Goal: Task Accomplishment & Management: Manage account settings

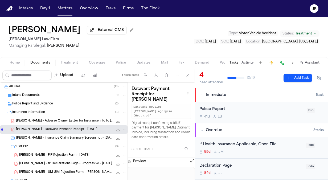
scroll to position [21, 0]
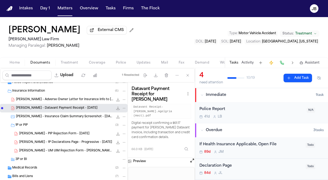
click at [67, 6] on button "Matters" at bounding box center [64, 9] width 19 height 10
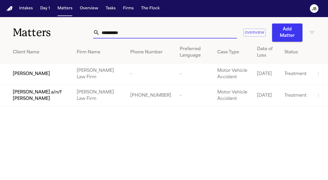
drag, startPoint x: 124, startPoint y: 33, endPoint x: 39, endPoint y: 39, distance: 85.5
click at [39, 39] on div "**********" at bounding box center [164, 29] width 328 height 25
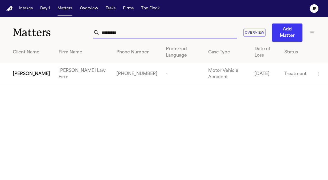
type input "*********"
click at [44, 71] on span "Jeffrey Pickering" at bounding box center [31, 74] width 37 height 6
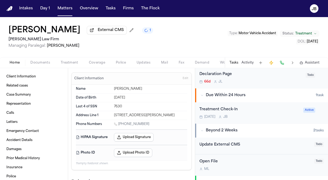
scroll to position [135, 0]
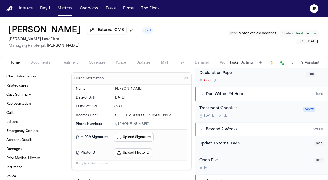
click at [266, 111] on div "Treatment Check-In Tomorrow J B" at bounding box center [250, 111] width 101 height 13
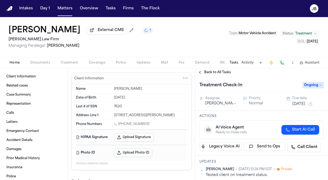
click at [306, 103] on button "Oct 14, 2025" at bounding box center [299, 103] width 13 height 5
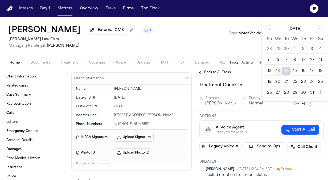
click at [292, 79] on button "22" at bounding box center [295, 82] width 9 height 9
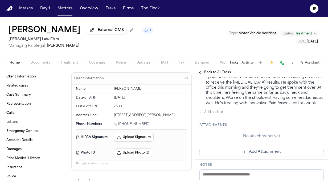
scroll to position [118, 0]
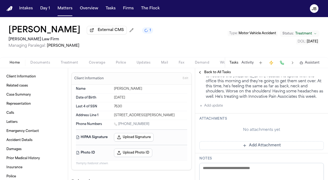
click at [210, 102] on button "Add update" at bounding box center [211, 105] width 23 height 6
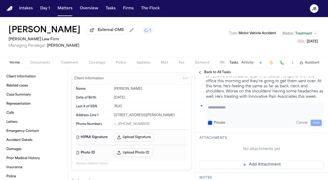
click at [216, 110] on textarea "Add your update" at bounding box center [265, 110] width 114 height 11
type textarea "**********"
click at [312, 122] on button "Add" at bounding box center [316, 122] width 11 height 6
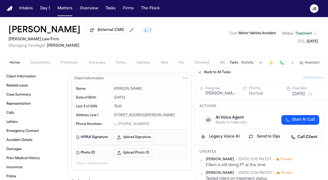
scroll to position [18, 0]
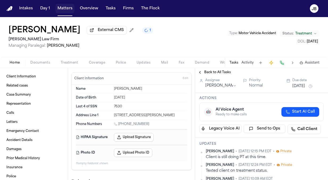
click at [70, 10] on button "Matters" at bounding box center [64, 9] width 19 height 10
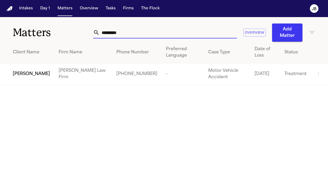
drag, startPoint x: 124, startPoint y: 30, endPoint x: 74, endPoint y: 31, distance: 50.1
click at [74, 31] on div "Matters ********* Overview Add Matter" at bounding box center [164, 29] width 328 height 25
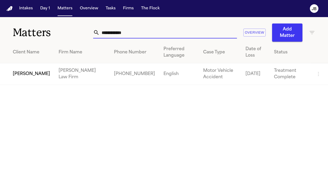
type input "**********"
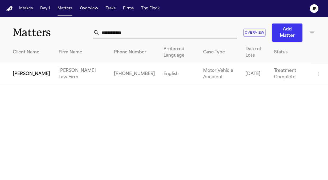
click at [31, 72] on span "Amber Parker" at bounding box center [31, 74] width 37 height 6
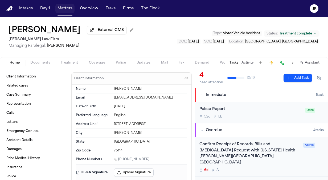
click at [71, 6] on button "Matters" at bounding box center [64, 9] width 19 height 10
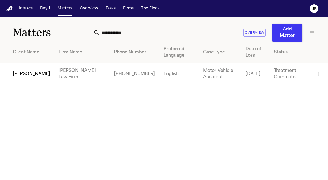
click at [24, 47] on div "**********" at bounding box center [164, 51] width 328 height 68
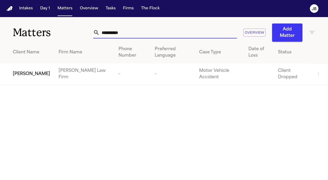
type input "**********"
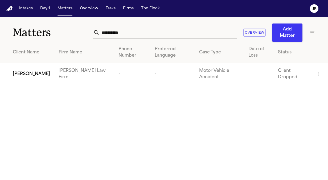
click at [20, 73] on span "Joseph Gonzalez" at bounding box center [31, 74] width 37 height 6
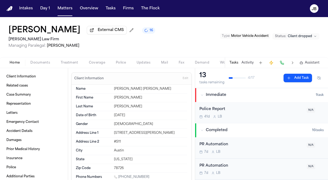
click at [47, 64] on span "Documents" at bounding box center [40, 63] width 20 height 4
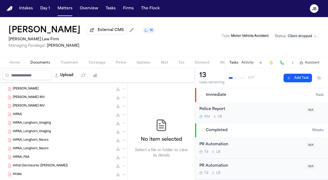
scroll to position [179, 0]
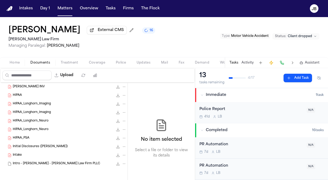
click at [29, 159] on div "Intro - Joseph Gonzalez - Hecht Law Firm PLLC 8.0 KB • EML" at bounding box center [64, 163] width 128 height 9
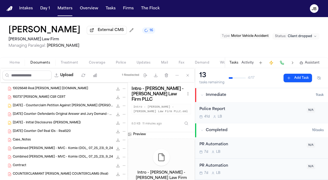
scroll to position [0, 0]
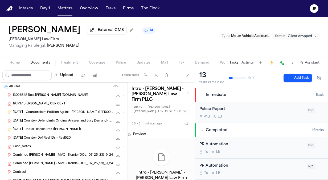
click at [33, 144] on div "Case_Notes 33.1 KB • PDF" at bounding box center [70, 146] width 114 height 5
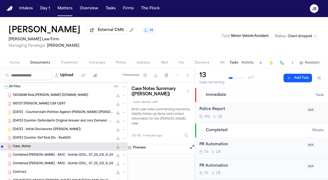
click at [191, 147] on button "Open preview" at bounding box center [192, 146] width 5 height 5
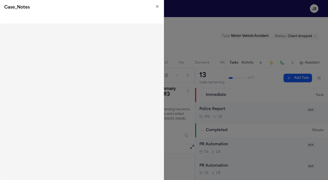
click at [158, 6] on icon "button" at bounding box center [157, 6] width 4 height 4
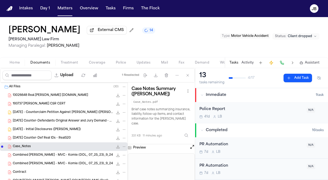
click at [76, 112] on span "2025.06.11 - Counterclaim Petition Against Gabriel Real (Joseph Gonzalez)" at bounding box center [63, 112] width 101 height 5
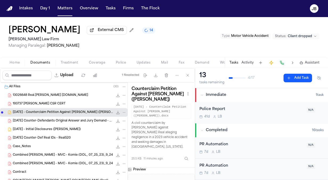
click at [67, 104] on div "193737 Gonzalez CSR CERT 224.2 KB • PDF" at bounding box center [70, 103] width 114 height 5
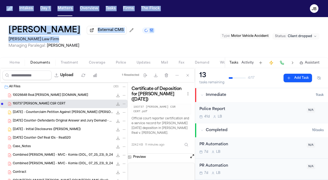
click at [0, 50] on html "Intakes Day 1 Matters Overview Tasks Firms The Flock JB Joseph Gonzalez Externa…" at bounding box center [164, 90] width 328 height 180
click at [59, 130] on span "2025.09.24 - Initial Disclosures (Joseph Gonzalez)" at bounding box center [47, 129] width 68 height 5
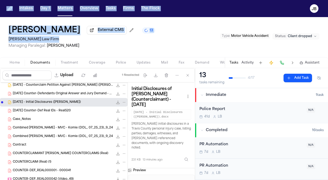
scroll to position [28, 0]
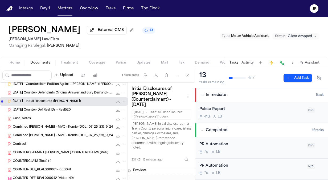
click at [41, 120] on div "Case_Notes 33.1 KB • PDF" at bounding box center [64, 118] width 128 height 9
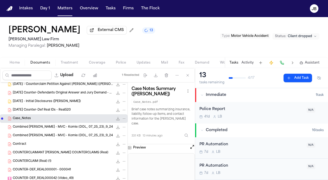
click at [194, 148] on button "Open preview" at bounding box center [192, 146] width 5 height 5
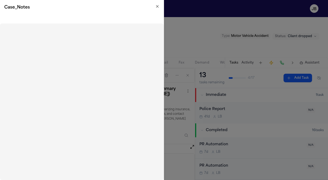
click at [157, 5] on icon "button" at bounding box center [157, 6] width 4 height 4
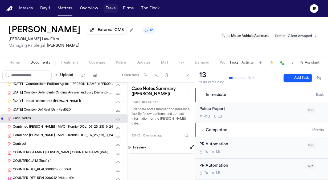
click at [105, 6] on button "Tasks" at bounding box center [111, 9] width 14 height 10
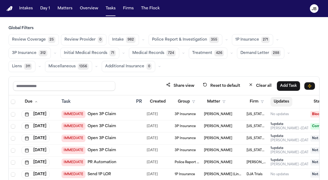
click at [282, 100] on button "Updates" at bounding box center [282, 102] width 22 height 10
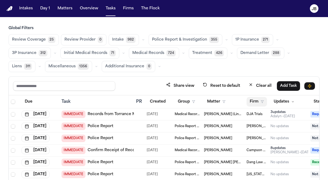
click at [263, 101] on icon "button" at bounding box center [262, 101] width 3 height 3
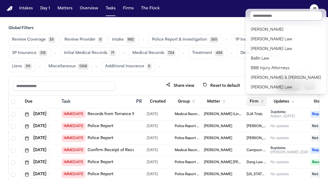
click at [267, 15] on input "text" at bounding box center [286, 16] width 73 height 10
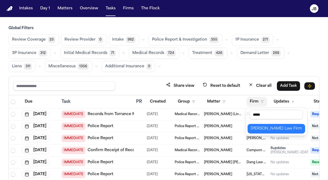
type input "*****"
click at [267, 124] on button "Hecht Law Firm" at bounding box center [277, 129] width 58 height 10
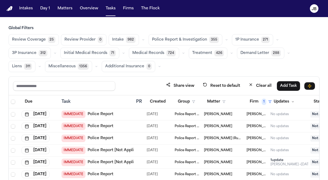
click at [244, 37] on span "1P Insurance" at bounding box center [248, 39] width 24 height 5
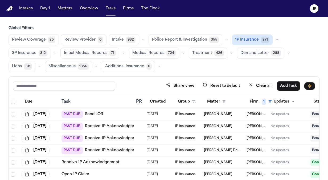
click at [175, 37] on span "Police Report & Investigation" at bounding box center [179, 39] width 55 height 5
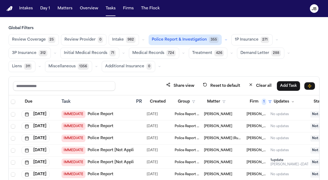
click at [246, 43] on button "1P Insurance 271" at bounding box center [252, 39] width 41 height 11
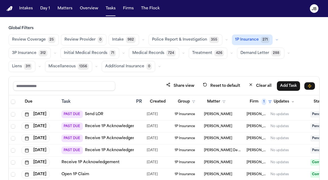
click at [134, 111] on td at bounding box center [139, 114] width 11 height 12
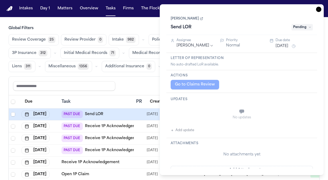
click at [304, 27] on span "Pending" at bounding box center [302, 27] width 21 height 6
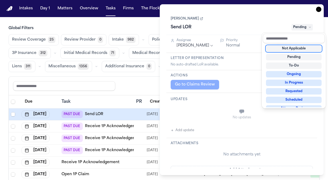
click at [295, 51] on div "Not Applicable Pending To-Do Ongoing In Progress Requested Scheduled Attorney R…" at bounding box center [294, 75] width 62 height 64
click at [297, 49] on div "Not Applicable" at bounding box center [294, 48] width 56 height 6
click at [319, 7] on div "Task Details Cindy Odom Send LOR Not Applicable Assignee Jennifer Tashenberg Pr…" at bounding box center [242, 89] width 164 height 171
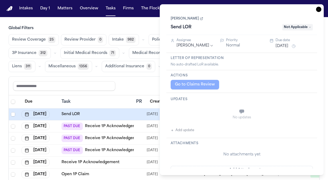
click at [316, 12] on div "Cindy Odom Send LOR Not Applicable" at bounding box center [242, 23] width 151 height 24
click at [317, 12] on div "Cindy Odom Send LOR Not Applicable" at bounding box center [242, 23] width 151 height 24
click at [319, 11] on icon "button" at bounding box center [318, 9] width 5 height 5
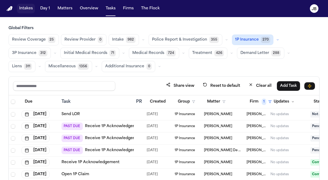
click at [30, 6] on button "Intakes" at bounding box center [26, 9] width 18 height 10
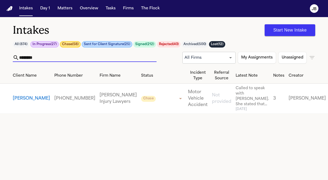
drag, startPoint x: 45, startPoint y: 57, endPoint x: 15, endPoint y: 50, distance: 30.1
click at [15, 50] on div "Intakes Start New Intake All ( 874 ) In Progress ( 27 ) Chase ( 58 ) Sent for C…" at bounding box center [164, 42] width 328 height 51
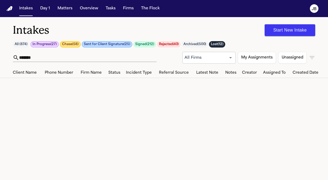
click at [314, 58] on icon "button" at bounding box center [312, 57] width 6 height 6
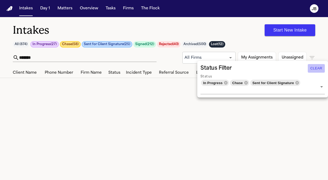
click at [315, 72] on button "Clear" at bounding box center [316, 68] width 17 height 9
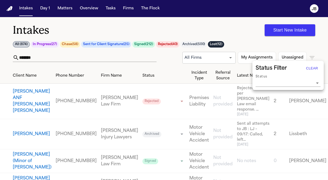
click at [55, 55] on div at bounding box center [164, 90] width 328 height 180
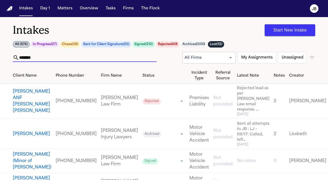
click at [44, 60] on input "******" at bounding box center [88, 57] width 138 height 9
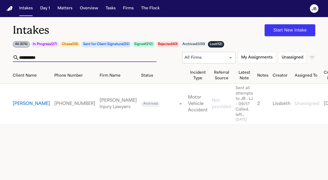
drag, startPoint x: 44, startPoint y: 59, endPoint x: 1, endPoint y: 48, distance: 44.0
click at [1, 48] on div "**********" at bounding box center [164, 42] width 328 height 51
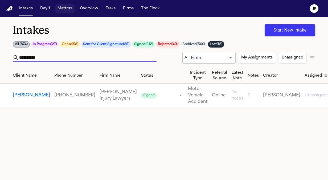
type input "**********"
click at [66, 10] on button "Matters" at bounding box center [64, 9] width 19 height 10
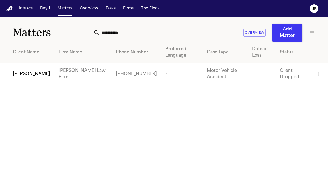
click at [126, 33] on input "**********" at bounding box center [169, 33] width 138 height 12
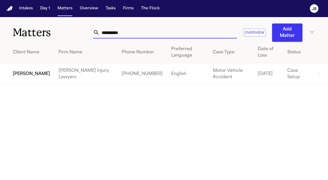
type input "**********"
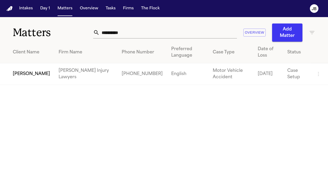
click at [30, 71] on span "David Whatley" at bounding box center [31, 74] width 37 height 6
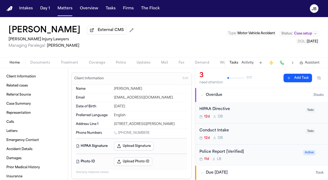
click at [246, 64] on button "Activity" at bounding box center [248, 63] width 12 height 4
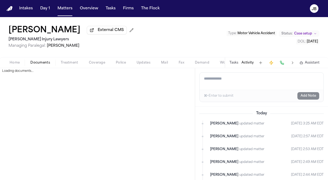
click at [46, 61] on span "Documents" at bounding box center [40, 63] width 20 height 4
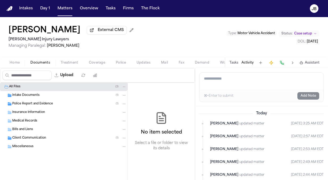
click at [27, 104] on span "Police Report and Evidence" at bounding box center [32, 104] width 41 height 5
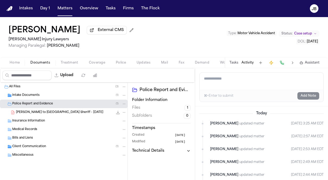
click at [39, 112] on span "D. Whatley - LOR to Grenada Sheriff - 10.7.25" at bounding box center [59, 112] width 87 height 5
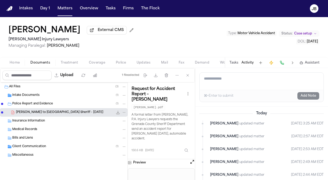
click at [192, 159] on button at bounding box center [192, 162] width 5 height 7
click at [61, 10] on p "Open in external CMS" at bounding box center [69, 9] width 38 height 4
drag, startPoint x: 28, startPoint y: 26, endPoint x: 61, endPoint y: 19, distance: 33.8
click at [61, 19] on div "David Whatley External CMS George Sink Injury Lawyers Managing Paralegal: Jessi…" at bounding box center [164, 37] width 328 height 40
click at [66, 5] on button "Matters" at bounding box center [64, 9] width 19 height 10
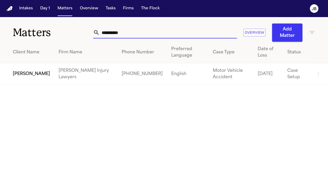
drag, startPoint x: 133, startPoint y: 36, endPoint x: 79, endPoint y: 25, distance: 54.9
click at [79, 25] on div "**********" at bounding box center [164, 29] width 328 height 25
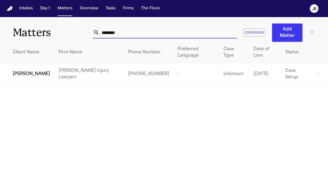
type input "********"
click at [31, 76] on span "Brandon Chadwick" at bounding box center [31, 74] width 37 height 6
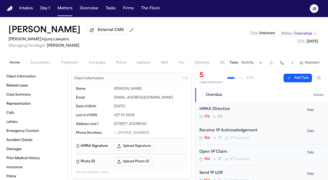
click at [245, 61] on button "Activity" at bounding box center [248, 63] width 12 height 4
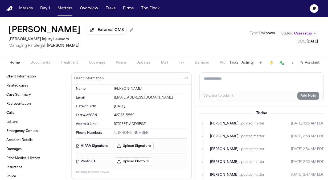
click at [47, 60] on button "Documents" at bounding box center [40, 62] width 30 height 6
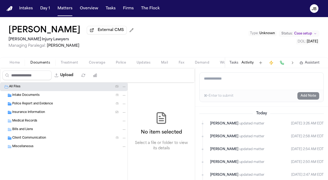
click at [22, 112] on span "Insurance Information" at bounding box center [28, 112] width 33 height 5
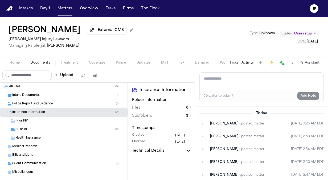
click at [34, 128] on div "3P or BI ( 2 )" at bounding box center [70, 129] width 111 height 5
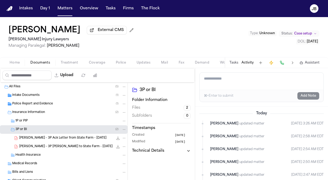
click at [59, 120] on div "1P or PIP" at bounding box center [70, 120] width 111 height 5
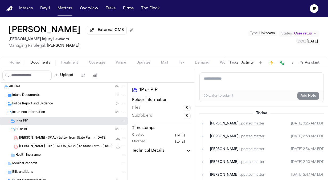
click at [246, 61] on button "Activity" at bounding box center [248, 63] width 12 height 4
click at [234, 61] on button "Tasks" at bounding box center [234, 63] width 9 height 4
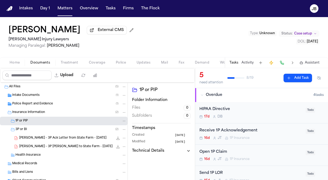
click at [52, 136] on span "B. Chadwick - 3P Ack Letter from State Farm - 10.3.25" at bounding box center [62, 138] width 87 height 5
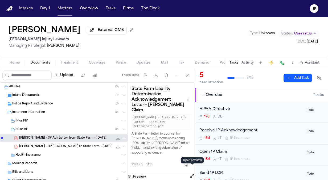
click at [193, 173] on button "Open preview" at bounding box center [192, 175] width 5 height 5
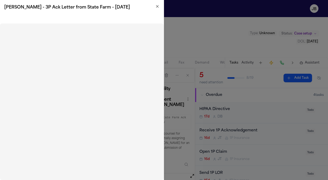
click at [156, 7] on icon "button" at bounding box center [157, 6] width 2 height 2
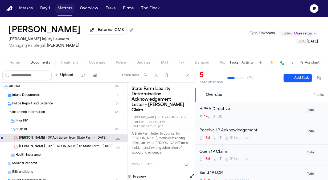
click at [59, 9] on button "Matters" at bounding box center [64, 9] width 19 height 10
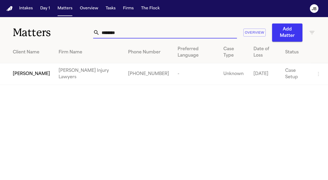
drag, startPoint x: 127, startPoint y: 31, endPoint x: 33, endPoint y: 38, distance: 95.1
click at [33, 38] on div "Matters ******** Overview Add Matter" at bounding box center [164, 29] width 328 height 25
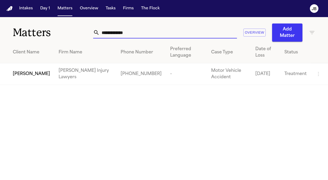
type input "**********"
click at [27, 71] on span "Tammy Shumate" at bounding box center [31, 74] width 37 height 6
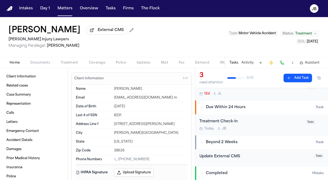
scroll to position [60, 0]
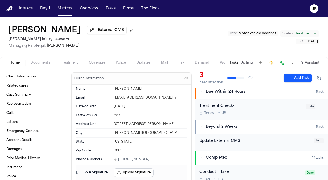
click at [278, 101] on div "Treatment Check-In Today J B Todo" at bounding box center [261, 109] width 133 height 21
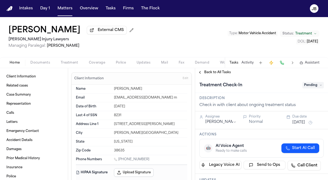
click at [313, 84] on span "Pending" at bounding box center [313, 85] width 21 height 6
type input "******"
click at [299, 105] on div "Ongoing" at bounding box center [300, 106] width 45 height 6
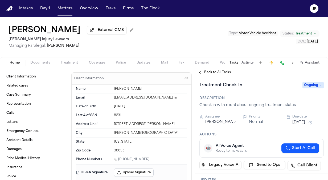
click at [297, 123] on button "Oct 13, 2025" at bounding box center [299, 122] width 13 height 5
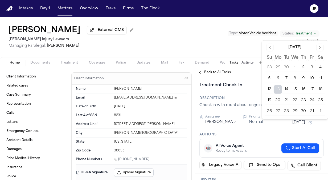
click at [279, 108] on button "27" at bounding box center [278, 111] width 9 height 9
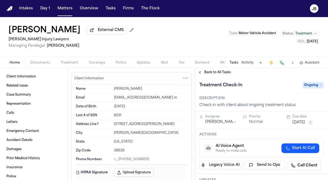
click at [255, 79] on div "Treatment Check-In Ongoing" at bounding box center [261, 85] width 133 height 16
click at [213, 72] on span "Back to All Tasks" at bounding box center [217, 72] width 27 height 4
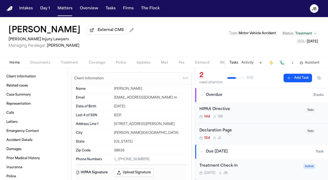
click at [42, 62] on span "Documents" at bounding box center [40, 63] width 20 height 4
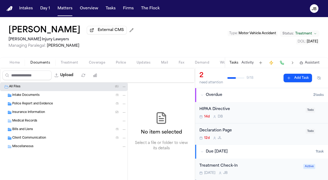
click at [34, 114] on div "Insurance Information ( 2 )" at bounding box center [64, 112] width 128 height 9
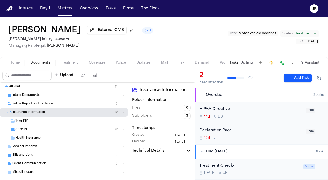
drag, startPoint x: 37, startPoint y: 130, endPoint x: 38, endPoint y: 102, distance: 27.8
click at [38, 102] on div "All Files ( 6 ) Intake Documents ( 1 ) Police Report and Evidence ( 1 ) Insuran…" at bounding box center [64, 142] width 128 height 120
click at [48, 100] on div "Police Report and Evidence ( 1 )" at bounding box center [64, 103] width 128 height 9
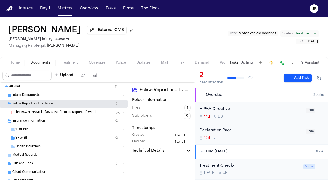
click at [68, 13] on nav "Intakes Day 1 Matters Overview Tasks Firms The Flock JB" at bounding box center [164, 8] width 328 height 17
click at [69, 5] on button "Matters" at bounding box center [64, 9] width 19 height 10
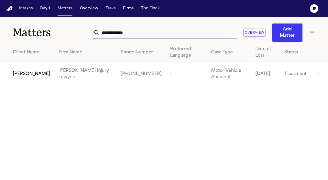
drag, startPoint x: 149, startPoint y: 33, endPoint x: 74, endPoint y: 26, distance: 75.5
click at [74, 26] on div "**********" at bounding box center [164, 29] width 328 height 25
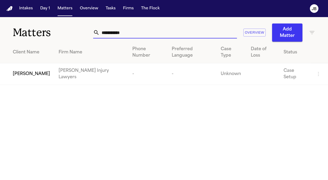
type input "**********"
click at [21, 71] on span "Jason Gandy" at bounding box center [31, 74] width 37 height 6
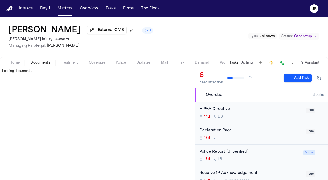
click at [37, 63] on span "Documents" at bounding box center [40, 63] width 20 height 4
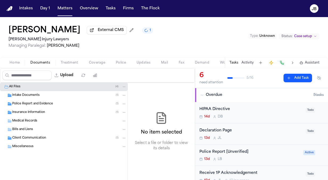
click at [26, 100] on div "Police Report and Evidence ( 1 )" at bounding box center [64, 103] width 128 height 9
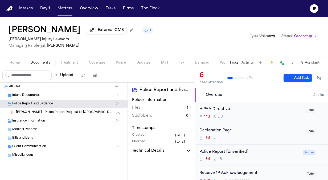
click at [46, 120] on div "Insurance Information ( 1 )" at bounding box center [69, 120] width 114 height 5
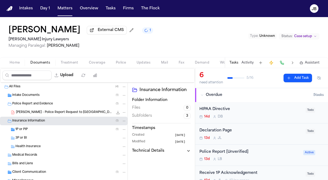
click at [44, 95] on div "Intake Documents ( 1 )" at bounding box center [69, 95] width 114 height 5
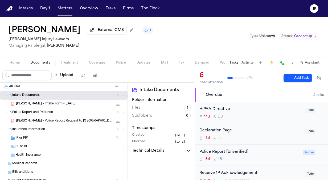
click at [17, 61] on span "Home" at bounding box center [15, 63] width 10 height 4
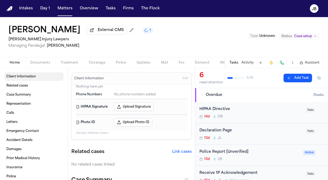
click at [31, 78] on span "Client Information" at bounding box center [21, 76] width 30 height 4
click at [38, 61] on span "Documents" at bounding box center [40, 63] width 20 height 4
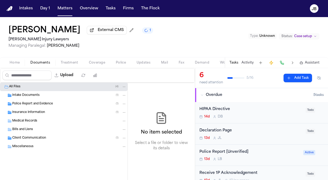
click at [30, 93] on span "Intake Documents" at bounding box center [25, 95] width 27 height 5
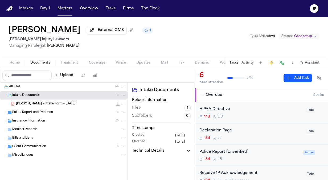
click at [55, 102] on span "J. Gandy - Intake Form - 9.25.25" at bounding box center [46, 104] width 60 height 5
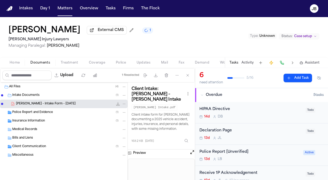
click at [189, 149] on div "Preview" at bounding box center [161, 152] width 67 height 7
click at [190, 149] on button "Open preview" at bounding box center [192, 151] width 5 height 5
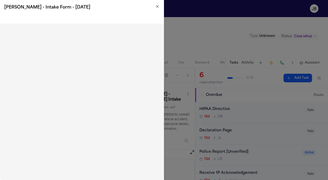
click at [157, 7] on icon "button" at bounding box center [157, 6] width 2 height 2
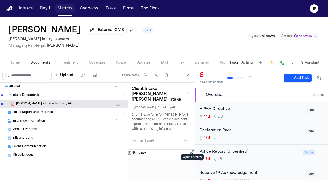
click at [67, 6] on button "Matters" at bounding box center [64, 9] width 19 height 10
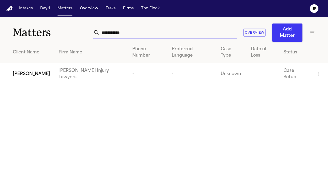
click at [68, 34] on div "**********" at bounding box center [164, 29] width 328 height 25
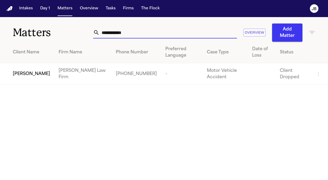
type input "**********"
click at [51, 90] on main "**********" at bounding box center [164, 98] width 328 height 163
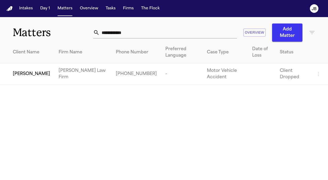
click at [43, 66] on td "Joseph Gonzalez" at bounding box center [27, 74] width 54 height 22
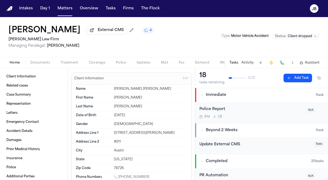
click at [303, 35] on span "Client dropped" at bounding box center [300, 36] width 24 height 4
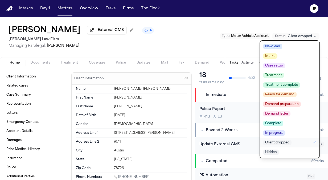
click at [284, 133] on span "In progress" at bounding box center [274, 132] width 22 height 5
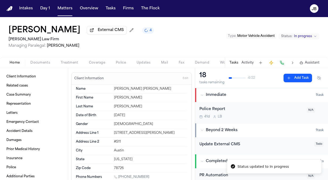
click at [187, 43] on div "Joseph Gonzalez External CMS 4 Hecht Law Firm Managing Paralegal: Jessica Barre…" at bounding box center [164, 37] width 328 height 40
click at [249, 48] on div "Joseph Gonzalez External CMS 5 Hecht Law Firm Managing Paralegal: Jessica Barre…" at bounding box center [164, 37] width 328 height 40
click at [312, 37] on span "In progress" at bounding box center [303, 36] width 18 height 4
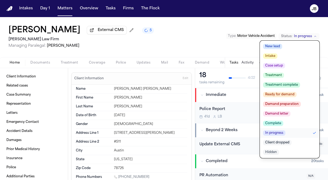
click at [200, 48] on div "Joseph Gonzalez External CMS 5 Hecht Law Firm Managing Paralegal: Jessica Barre…" at bounding box center [164, 37] width 328 height 40
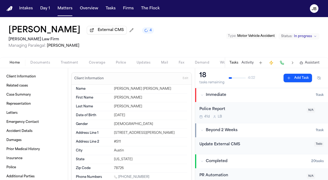
click at [301, 34] on span "In progress" at bounding box center [303, 36] width 18 height 4
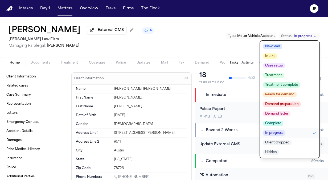
click at [268, 125] on span "Complete" at bounding box center [273, 122] width 20 height 5
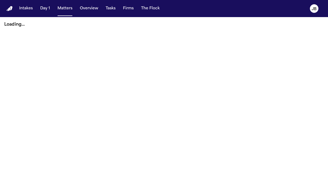
click at [63, 10] on button "Matters" at bounding box center [64, 9] width 19 height 10
click at [69, 7] on button "Matters" at bounding box center [64, 9] width 19 height 10
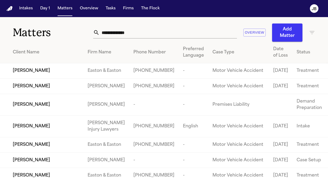
click at [128, 30] on input "text" at bounding box center [169, 33] width 138 height 12
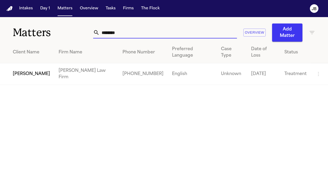
type input "********"
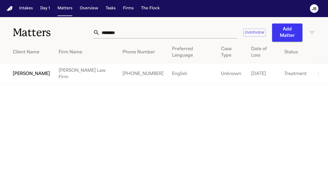
click at [41, 71] on span "Tonia Johnson" at bounding box center [31, 74] width 37 height 6
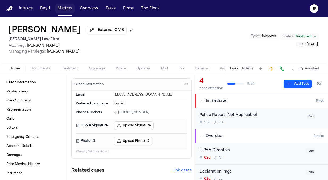
click at [68, 8] on button "Matters" at bounding box center [64, 9] width 19 height 10
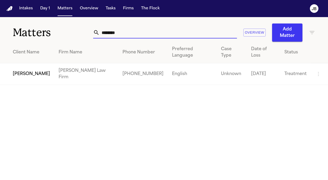
drag, startPoint x: 125, startPoint y: 33, endPoint x: 67, endPoint y: 39, distance: 58.0
click at [67, 39] on div "Matters ******** Overview Add Matter" at bounding box center [164, 29] width 328 height 25
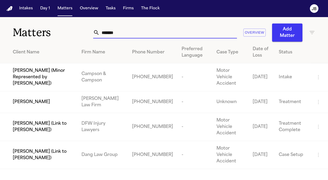
type input "*******"
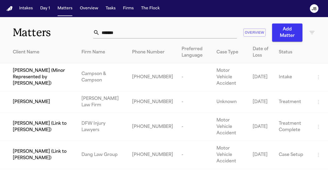
click at [26, 99] on span "Loretta Johnson" at bounding box center [31, 102] width 37 height 6
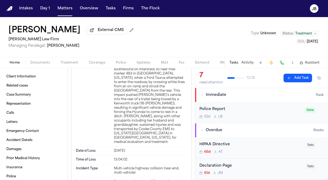
scroll to position [1443, 0]
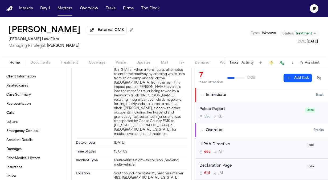
click at [39, 61] on span "Documents" at bounding box center [40, 63] width 20 height 4
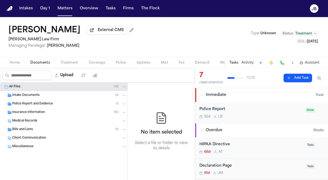
click at [31, 110] on span "Insurance Information" at bounding box center [28, 112] width 33 height 5
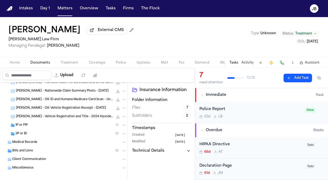
scroll to position [55, 0]
click at [23, 121] on div "1P or PIP ( 1 )" at bounding box center [64, 125] width 128 height 9
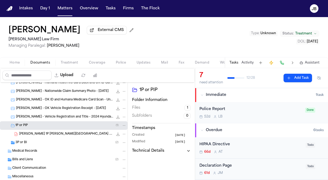
click at [26, 142] on span "3P or BI" at bounding box center [20, 142] width 11 height 5
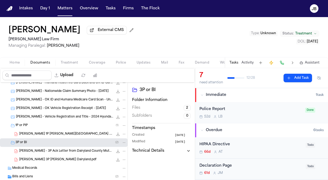
click at [248, 62] on button "Activity" at bounding box center [248, 63] width 12 height 4
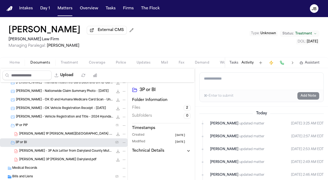
click at [62, 133] on span "L. Johnson 1P LOR State Farm .pdf" at bounding box center [66, 134] width 94 height 5
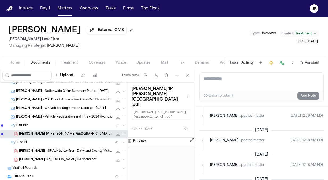
scroll to position [0, 0]
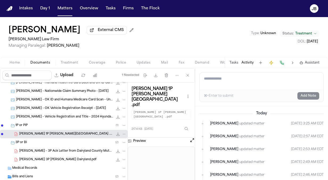
click at [48, 133] on span "L. Johnson 1P LOR State Farm .pdf" at bounding box center [66, 134] width 94 height 5
click at [191, 137] on button "Open preview" at bounding box center [192, 139] width 5 height 5
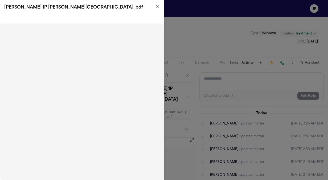
click at [157, 7] on icon "button" at bounding box center [157, 6] width 2 height 2
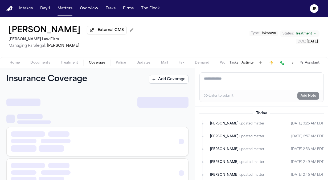
click at [89, 63] on span "Coverage" at bounding box center [97, 63] width 16 height 4
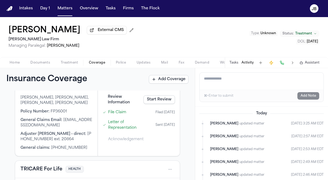
scroll to position [82, 0]
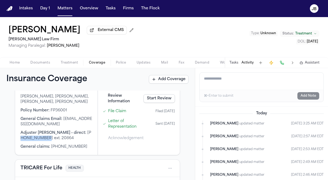
drag, startPoint x: 40, startPoint y: 143, endPoint x: 82, endPoint y: 139, distance: 42.7
click at [82, 139] on span "+18442928615 ext. 20864" at bounding box center [56, 135] width 71 height 9
copy span "8442928615"
click at [6, 118] on div "1st Party Coverage Client's coverage Medicare HEALTH Loretta Broussard-Johnson,…" at bounding box center [97, 134] width 195 height 89
click at [0, 102] on html "Intakes Day 1 Matters Overview Tasks Firms The Flock JB Loretta Johnson Externa…" at bounding box center [164, 90] width 328 height 180
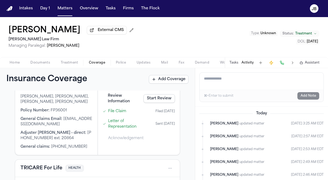
drag, startPoint x: -1, startPoint y: 102, endPoint x: 4, endPoint y: 120, distance: 19.1
click at [4, 120] on div "1st Party Coverage Client's coverage Medicare HEALTH Loretta Broussard-Johnson,…" at bounding box center [97, 134] width 195 height 89
click at [52, 69] on div "Insurance Coverage Add Coverage" at bounding box center [97, 79] width 195 height 22
click at [0, 108] on html "Intakes Day 1 Matters Overview Tasks Firms The Flock JB Loretta Johnson Externa…" at bounding box center [164, 90] width 328 height 180
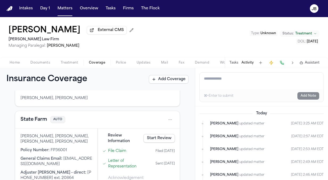
scroll to position [30, 0]
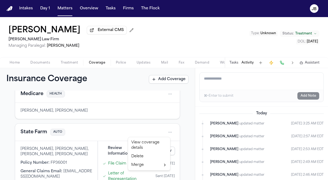
click at [166, 129] on html "Intakes Day 1 Matters Overview Tasks Firms The Flock JB Loretta Johnson Externa…" at bounding box center [164, 90] width 328 height 180
click at [150, 142] on div "View coverage details" at bounding box center [149, 145] width 40 height 14
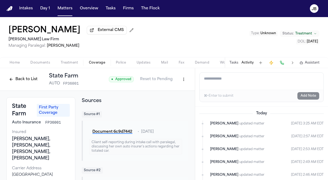
drag, startPoint x: 195, startPoint y: 81, endPoint x: 194, endPoint y: 86, distance: 5.2
click at [194, 86] on div "Back to List State Farm AUTO FP36001 ● Approved Reset to Pending State Farm Fir…" at bounding box center [164, 124] width 328 height 112
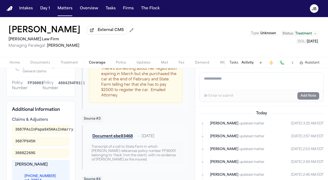
scroll to position [171, 0]
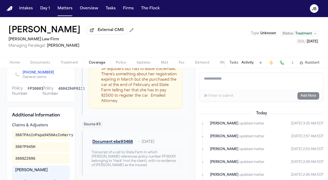
click at [75, 93] on span "4604294F0111" at bounding box center [71, 91] width 27 height 11
copy span "4604294F0111"
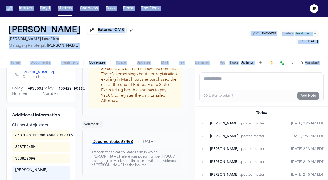
click at [0, 77] on html "Intakes Day 1 Matters Overview Tasks Firms The Flock JB Loretta Johnson Externa…" at bounding box center [164, 90] width 328 height 180
drag, startPoint x: 0, startPoint y: 77, endPoint x: -1, endPoint y: 95, distance: 18.4
click at [0, 95] on html "Intakes Day 1 Matters Overview Tasks Firms The Flock JB Loretta Johnson Externa…" at bounding box center [164, 90] width 328 height 180
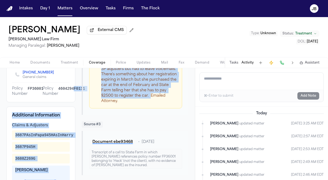
drag, startPoint x: 71, startPoint y: 92, endPoint x: 82, endPoint y: 95, distance: 11.0
drag, startPoint x: 82, startPoint y: 95, endPoint x: 76, endPoint y: 97, distance: 6.2
click at [76, 97] on span "4604294F0111" at bounding box center [71, 91] width 27 height 11
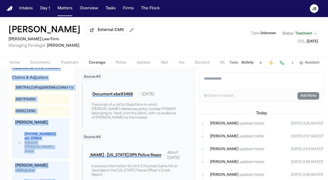
scroll to position [221, 0]
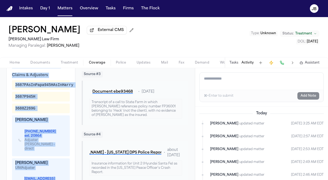
click at [69, 102] on div "Additional Information Claims & Adjusters 3687PAsInPapa945HAsInHarry 3687P945H …" at bounding box center [40, 148] width 69 height 184
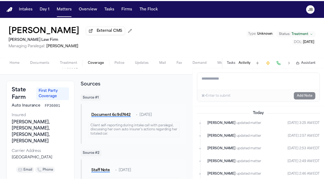
scroll to position [0, 0]
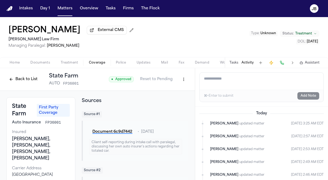
click at [179, 79] on html "Intakes Day 1 Matters Overview Tasks Firms The Flock JB Loretta Johnson Externa…" at bounding box center [164, 90] width 328 height 180
click at [170, 91] on div "Edit Coverage" at bounding box center [161, 90] width 45 height 9
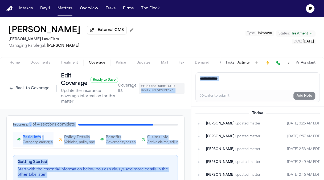
drag, startPoint x: 187, startPoint y: 82, endPoint x: 198, endPoint y: 101, distance: 22.8
click at [198, 101] on div "**********" at bounding box center [162, 124] width 324 height 112
drag, startPoint x: 198, startPoint y: 101, endPoint x: 183, endPoint y: 116, distance: 21.5
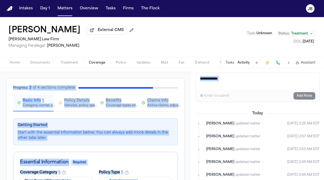
scroll to position [42, 0]
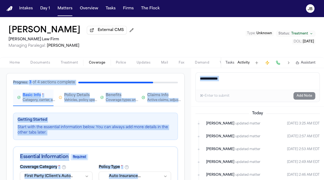
click at [157, 95] on span "Claims Info" at bounding box center [157, 95] width 21 height 5
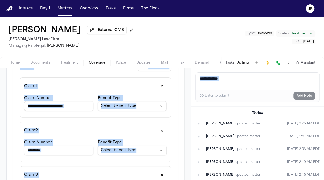
scroll to position [107, 0]
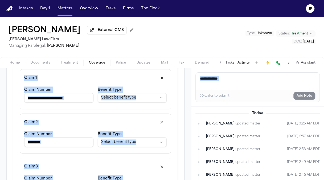
click at [159, 78] on button "button" at bounding box center [162, 78] width 10 height 9
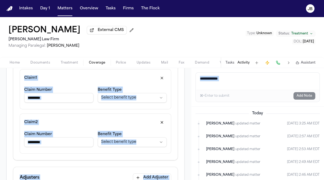
click at [150, 107] on div "**********" at bounding box center [96, 89] width 152 height 40
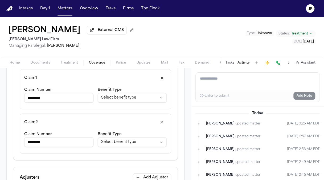
click at [157, 122] on button "button" at bounding box center [162, 122] width 10 height 9
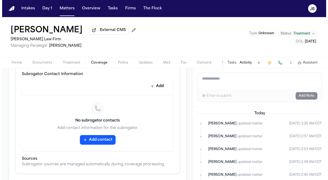
scroll to position [573, 0]
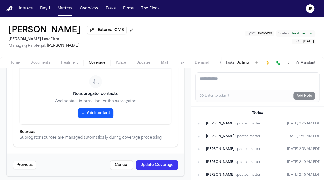
click at [170, 163] on button "Update Coverage" at bounding box center [157, 165] width 42 height 10
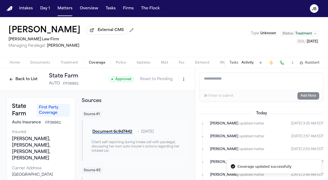
click at [11, 80] on button "Back to List" at bounding box center [23, 79] width 34 height 9
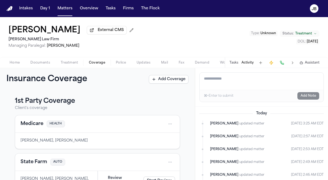
click at [101, 62] on span "Coverage" at bounding box center [97, 63] width 16 height 4
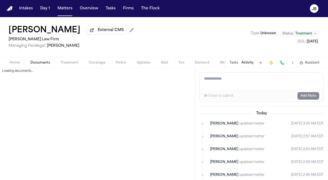
click at [45, 63] on span "Documents" at bounding box center [40, 63] width 20 height 4
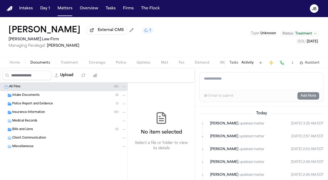
click at [29, 116] on div "Insurance Information ( 10 )" at bounding box center [64, 112] width 128 height 9
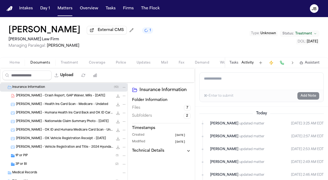
scroll to position [60, 0]
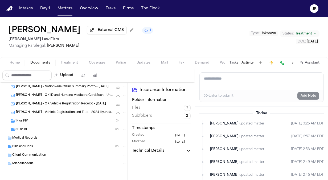
click at [16, 144] on span "Bills and Liens" at bounding box center [22, 146] width 21 height 5
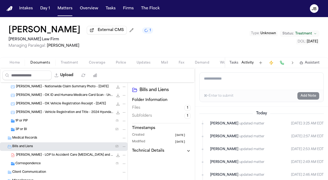
scroll to position [77, 0]
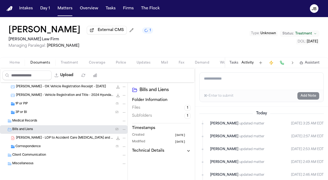
click at [30, 100] on div "1P or PIP ( 1 )" at bounding box center [64, 103] width 128 height 9
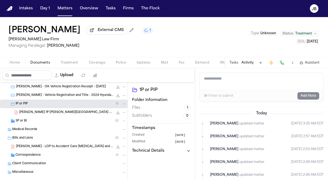
click at [34, 112] on span "L. Johnson 1P LOR State Farm .pdf" at bounding box center [66, 112] width 94 height 5
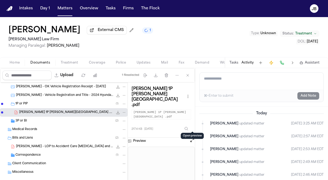
click at [192, 137] on button "Open preview" at bounding box center [192, 139] width 5 height 5
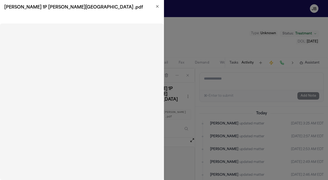
click at [159, 5] on icon "button" at bounding box center [157, 6] width 2 height 2
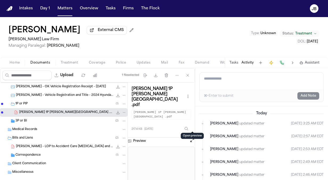
click at [116, 111] on icon "File: L. Johnson 1P LOR State Farm .pdf" at bounding box center [118, 112] width 4 height 4
click at [226, 75] on textarea "Add a note to this matter" at bounding box center [262, 81] width 124 height 17
type textarea "*"
click at [111, 9] on button "Tasks" at bounding box center [111, 9] width 14 height 10
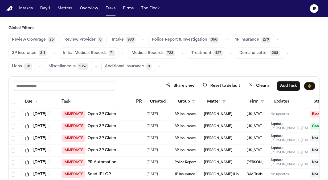
click at [240, 41] on span "1P Insurance" at bounding box center [248, 39] width 24 height 5
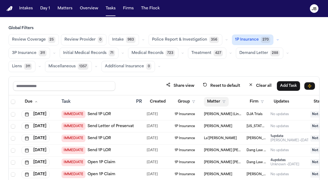
click at [225, 101] on icon "button" at bounding box center [224, 101] width 3 height 3
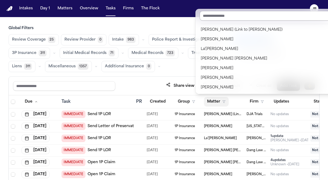
click at [227, 16] on input "text" at bounding box center [285, 16] width 171 height 10
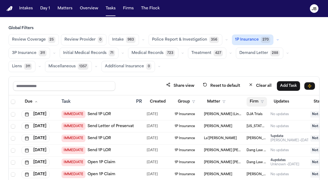
click at [263, 102] on icon "button" at bounding box center [262, 101] width 3 height 3
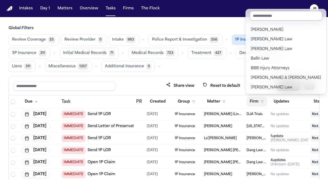
click at [262, 16] on input "text" at bounding box center [286, 16] width 73 height 10
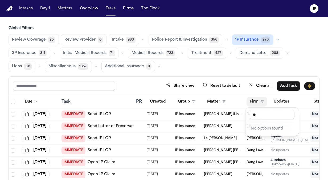
type input "*"
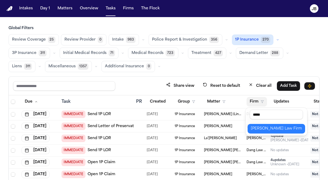
type input "*****"
click at [261, 128] on div "Hecht Law Firm" at bounding box center [276, 128] width 51 height 6
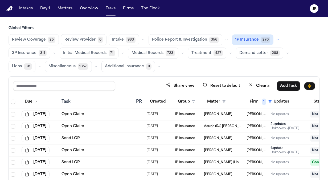
click at [18, 51] on span "3P Insurance" at bounding box center [24, 52] width 25 height 5
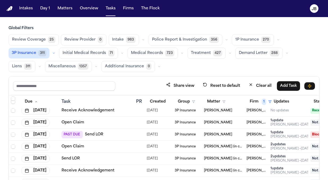
scroll to position [356, 0]
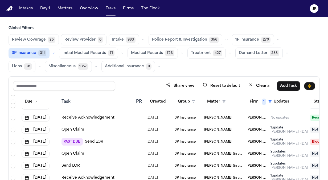
click at [213, 139] on span "Jackye Benton" at bounding box center [218, 141] width 28 height 4
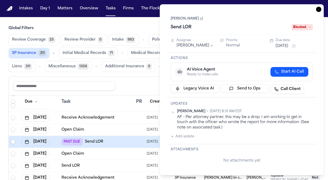
click at [189, 18] on link "Jackye Benton" at bounding box center [187, 19] width 33 height 4
click at [319, 9] on icon "button" at bounding box center [319, 9] width 1 height 1
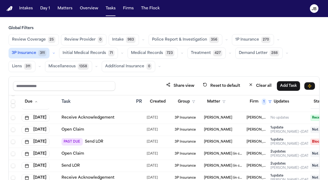
click at [126, 140] on div "PAST DUE Send LOR" at bounding box center [97, 141] width 70 height 7
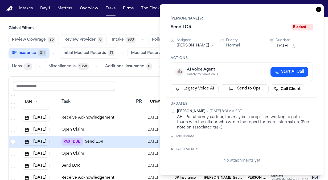
click at [303, 25] on span "Blocked" at bounding box center [302, 27] width 21 height 6
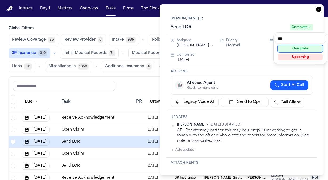
type input "***"
click at [298, 48] on div "Complete" at bounding box center [300, 48] width 45 height 6
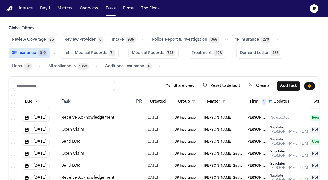
click at [139, 90] on div "Share view Reset to default Clear all Add Task" at bounding box center [164, 86] width 302 height 10
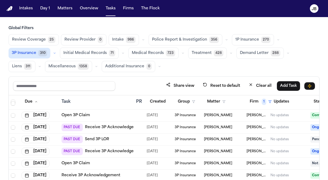
scroll to position [1518, 0]
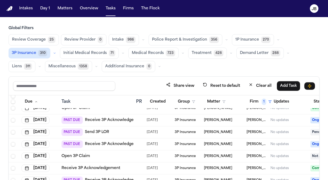
click at [94, 129] on link "Send 3P LOR" at bounding box center [97, 131] width 24 height 5
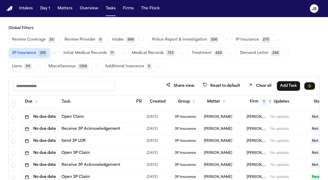
scroll to position [1863, 0]
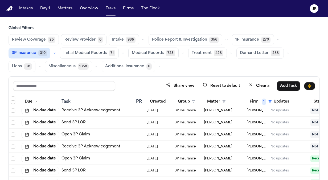
click at [139, 51] on span "Medical Records" at bounding box center [148, 52] width 32 height 5
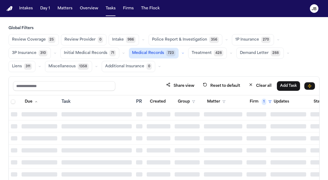
scroll to position [1671, 0]
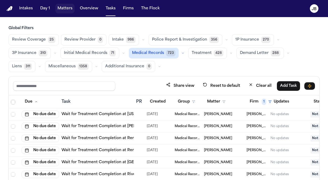
click at [62, 8] on button "Matters" at bounding box center [64, 9] width 19 height 10
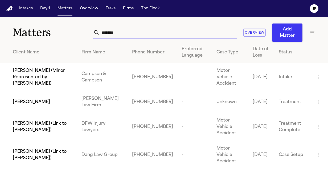
drag, startPoint x: 106, startPoint y: 32, endPoint x: 60, endPoint y: 33, distance: 46.1
click at [60, 33] on div "Matters ******* Overview Add Matter" at bounding box center [164, 29] width 328 height 25
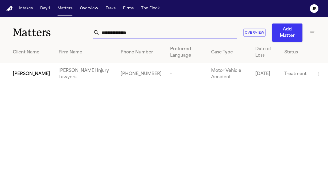
type input "**********"
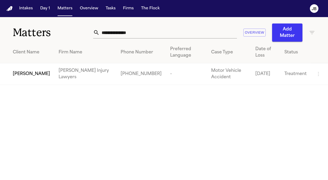
click at [28, 77] on span "Adriana Edwards" at bounding box center [31, 74] width 37 height 6
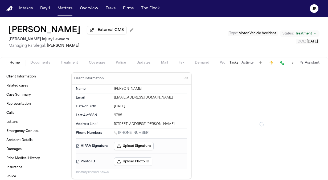
click at [43, 64] on span "Documents" at bounding box center [40, 63] width 20 height 4
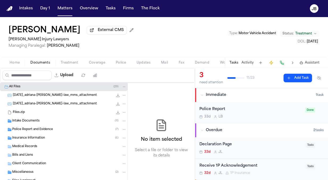
click at [26, 138] on span "Insurance Information" at bounding box center [28, 138] width 33 height 5
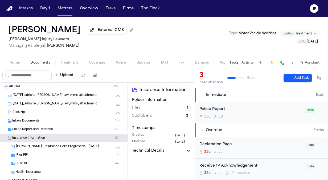
click at [69, 151] on div "1P or PIP ( 1 )" at bounding box center [64, 155] width 128 height 9
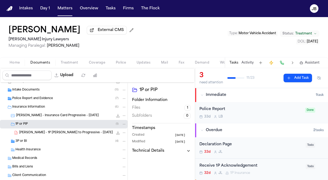
scroll to position [33, 0]
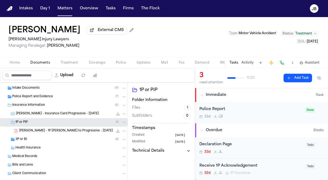
click at [36, 139] on div "3P or BI ( 4 )" at bounding box center [70, 139] width 111 height 5
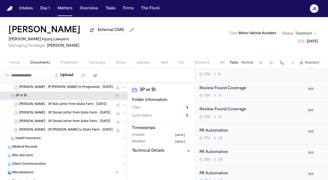
scroll to position [0, 0]
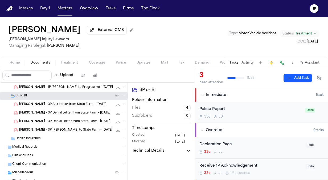
click at [17, 63] on span "Home" at bounding box center [15, 63] width 10 height 4
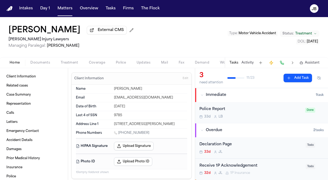
drag, startPoint x: 152, startPoint y: 137, endPoint x: 119, endPoint y: 137, distance: 33.1
click at [119, 136] on div "1 (662) 605-3229" at bounding box center [150, 133] width 73 height 5
copy link "(662) 605-3229"
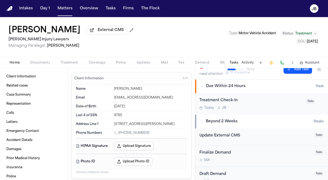
scroll to position [105, 0]
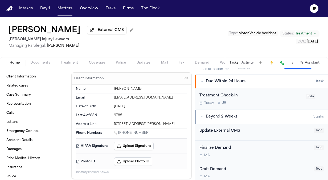
click at [252, 102] on div "Today J B" at bounding box center [251, 103] width 103 height 4
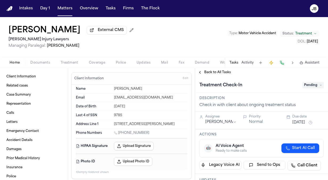
click at [304, 122] on button "Oct 13, 2025" at bounding box center [299, 122] width 13 height 5
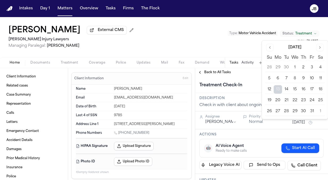
click at [277, 109] on button "27" at bounding box center [278, 111] width 9 height 9
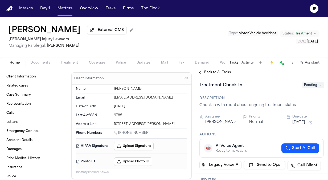
click at [254, 95] on div "Description Check in with client about ongoing treatment status" at bounding box center [261, 102] width 133 height 18
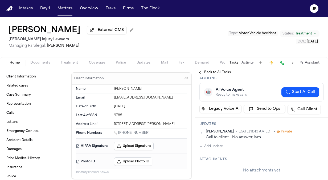
scroll to position [65, 0]
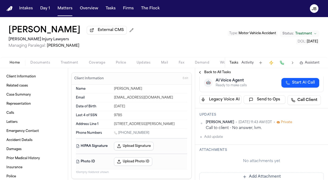
click at [215, 135] on button "Add update" at bounding box center [211, 137] width 23 height 6
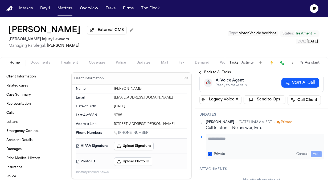
click at [224, 134] on div "Private Cancel Add" at bounding box center [265, 147] width 118 height 26
click at [220, 138] on textarea "Add your update" at bounding box center [265, 141] width 114 height 11
type textarea "**********"
click at [313, 151] on button "Add" at bounding box center [316, 154] width 11 height 6
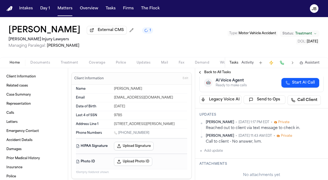
click at [210, 72] on span "Back to All Tasks" at bounding box center [217, 72] width 27 height 4
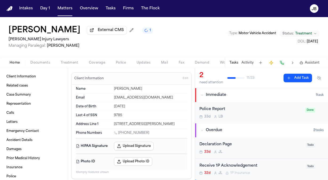
click at [248, 59] on div "Tasks Activity Assistant" at bounding box center [274, 62] width 99 height 10
click at [248, 63] on button "Activity" at bounding box center [248, 63] width 12 height 4
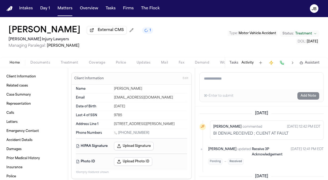
click at [219, 83] on textarea "Add a note to this matter" at bounding box center [262, 81] width 124 height 17
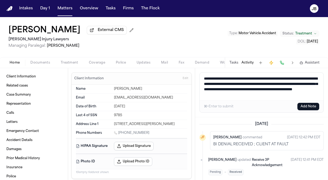
type textarea "**********"
click at [312, 106] on button "Add Note" at bounding box center [309, 106] width 22 height 7
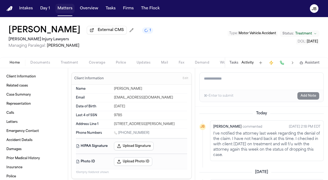
drag, startPoint x: 63, startPoint y: 7, endPoint x: 89, endPoint y: 5, distance: 25.7
click at [63, 7] on button "Matters" at bounding box center [64, 9] width 19 height 10
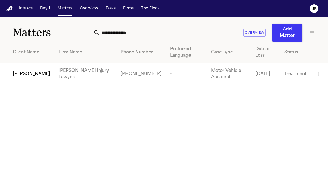
drag, startPoint x: 140, startPoint y: 29, endPoint x: 1, endPoint y: 26, distance: 139.2
click at [1, 26] on div "**********" at bounding box center [164, 29] width 328 height 25
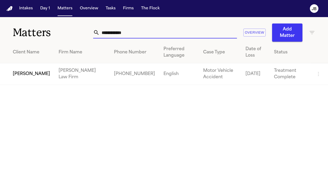
type input "**********"
click at [24, 71] on span "Amber Parker" at bounding box center [31, 74] width 37 height 6
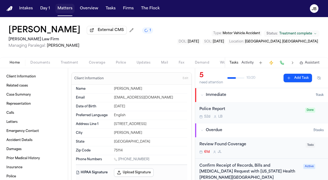
click at [66, 7] on button "Matters" at bounding box center [64, 9] width 19 height 10
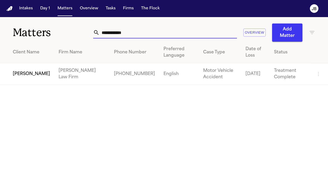
drag, startPoint x: 133, startPoint y: 38, endPoint x: 54, endPoint y: 35, distance: 79.5
click at [54, 35] on div "**********" at bounding box center [164, 29] width 328 height 25
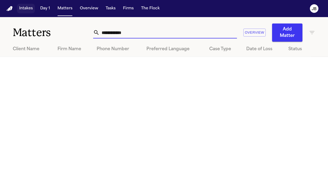
type input "**********"
click at [23, 10] on button "Intakes" at bounding box center [26, 9] width 18 height 10
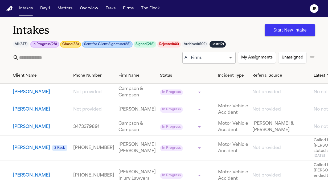
click at [30, 59] on input "text" at bounding box center [88, 57] width 138 height 9
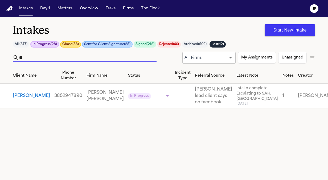
type input "*"
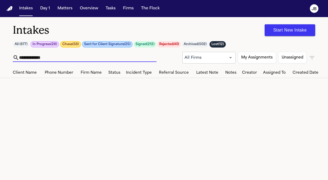
type input "**********"
click at [313, 53] on div "All Firms *** ​ My Assignments Unassigned" at bounding box center [249, 58] width 133 height 12
click at [313, 57] on icon "button" at bounding box center [312, 57] width 5 height 3
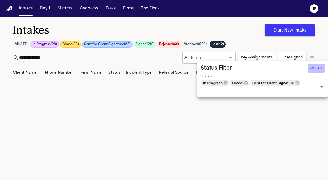
click at [315, 67] on button "Clear" at bounding box center [316, 68] width 17 height 9
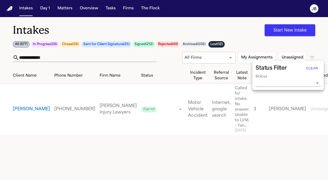
click at [91, 136] on div at bounding box center [164, 90] width 328 height 180
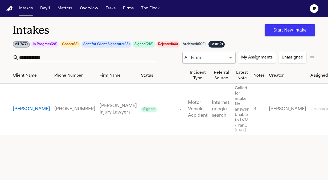
click at [21, 106] on button "Kenneth Potts" at bounding box center [31, 109] width 37 height 6
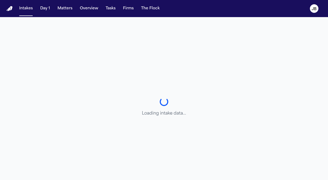
select select "**********"
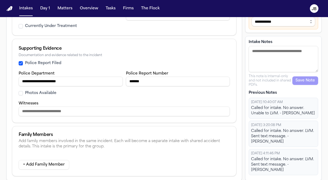
scroll to position [288, 0]
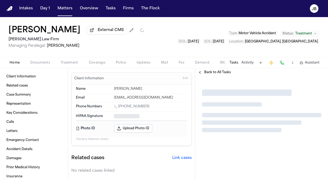
type textarea "*"
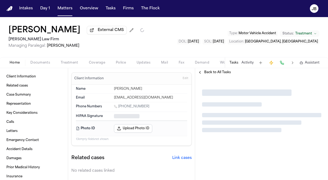
type textarea "*"
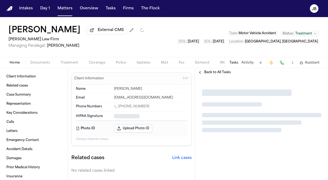
type textarea "*"
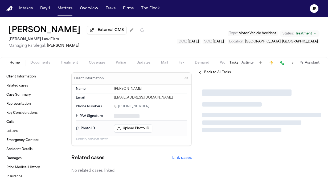
type textarea "*"
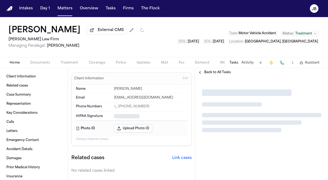
type textarea "*"
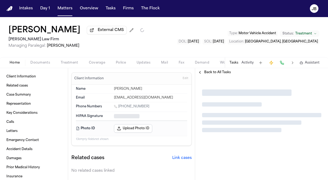
type textarea "*"
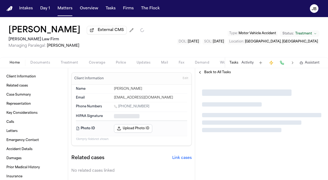
type textarea "*"
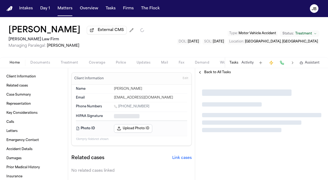
type textarea "*"
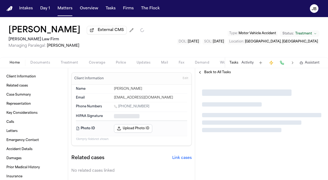
type textarea "*"
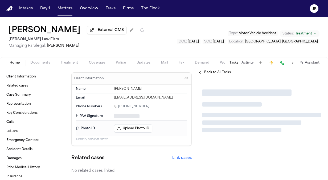
type textarea "*"
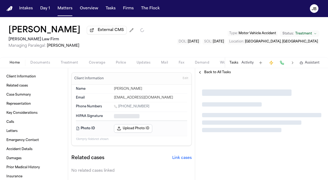
type textarea "*"
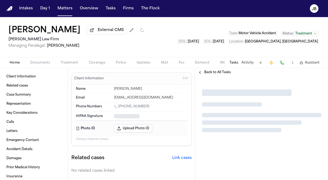
type textarea "*"
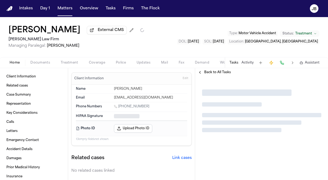
type textarea "*"
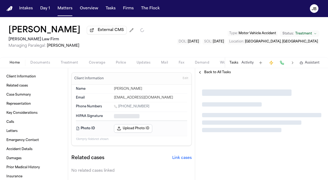
type textarea "*"
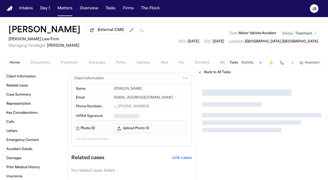
type textarea "*"
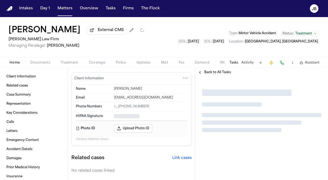
type textarea "*"
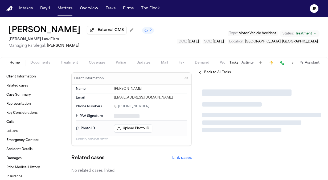
type textarea "*"
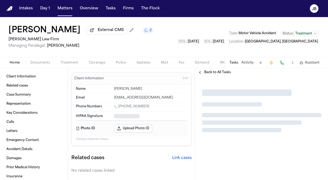
type textarea "*"
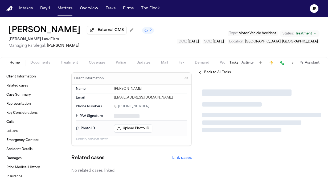
type textarea "*"
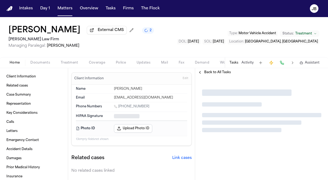
type textarea "*"
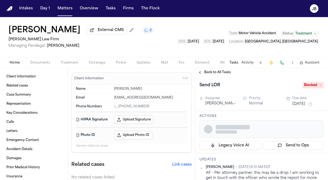
type textarea "*"
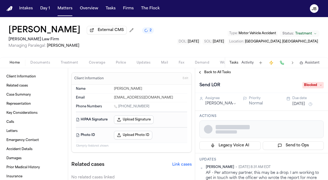
type textarea "*"
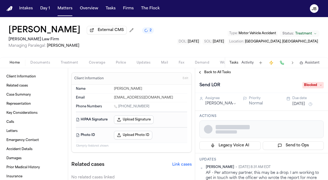
type textarea "*"
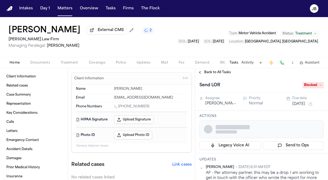
type textarea "*"
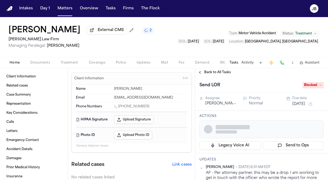
type textarea "*"
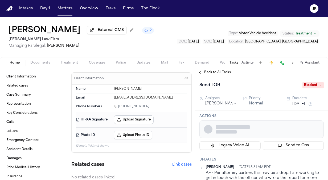
type textarea "*"
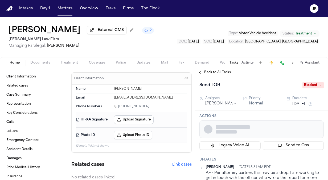
type textarea "*"
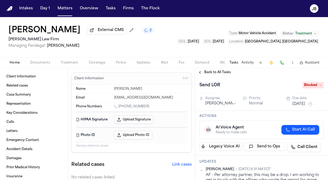
type textarea "*"
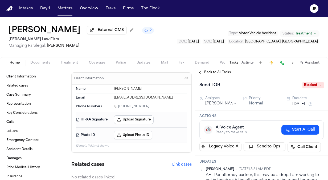
type textarea "*"
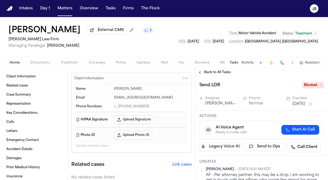
type textarea "*"
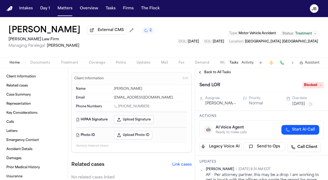
type textarea "*"
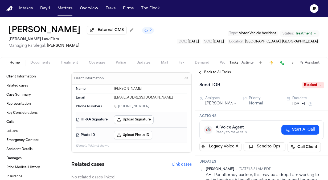
type textarea "*"
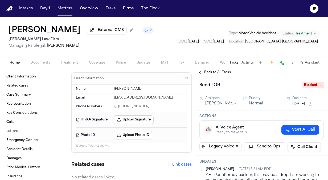
type textarea "*"
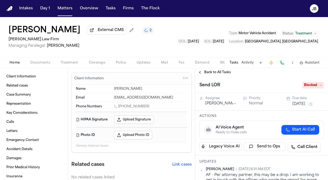
type textarea "*"
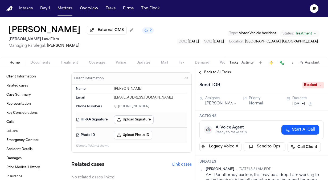
type textarea "*"
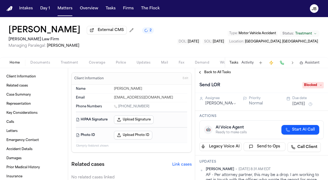
type textarea "*"
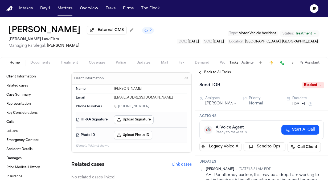
type textarea "*"
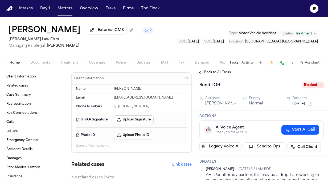
type textarea "*"
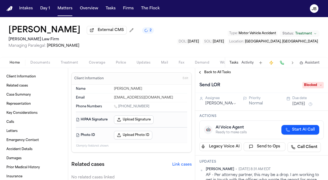
type textarea "*"
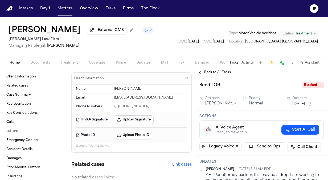
type textarea "*"
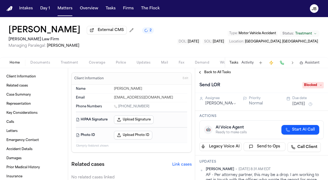
type textarea "*"
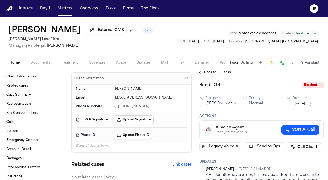
type textarea "*"
click at [44, 59] on button "Documents" at bounding box center [40, 62] width 30 height 6
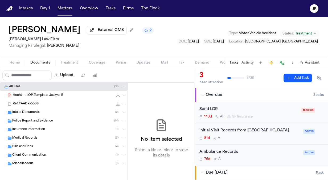
click at [23, 127] on span "Insurance Information" at bounding box center [28, 129] width 33 height 5
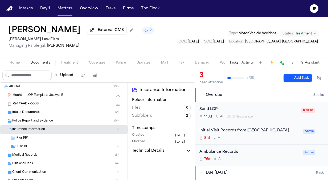
click at [23, 147] on span "3P or BI" at bounding box center [20, 146] width 11 height 5
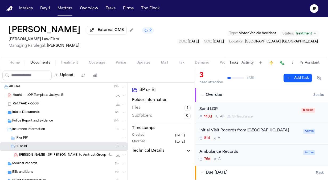
click at [281, 109] on div "Send LOR" at bounding box center [249, 109] width 99 height 6
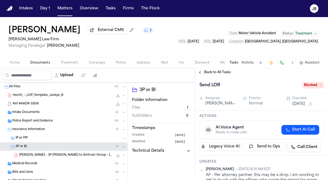
click at [310, 84] on span "Blocked" at bounding box center [313, 85] width 21 height 6
click at [297, 106] on div "Complete" at bounding box center [300, 106] width 45 height 6
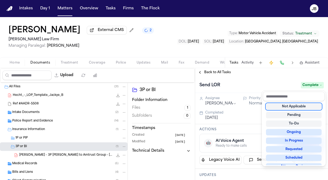
click at [213, 74] on div "Back to All Tasks Send LOR Complete Assignee Adam Franck Priority Normal Due da…" at bounding box center [261, 124] width 133 height 112
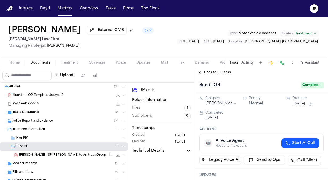
click at [219, 72] on span "Back to All Tasks" at bounding box center [217, 72] width 27 height 4
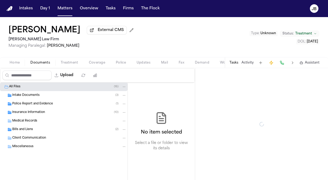
click at [39, 63] on span "Documents" at bounding box center [40, 63] width 20 height 4
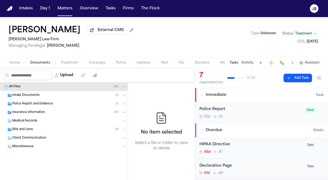
click at [39, 112] on span "Insurance Information" at bounding box center [28, 112] width 33 height 5
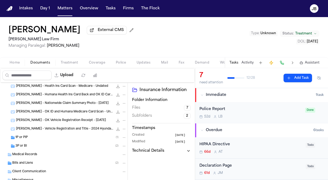
scroll to position [60, 0]
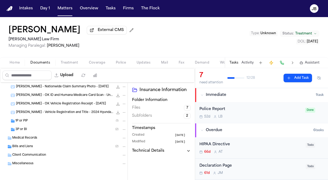
click at [31, 132] on div "3P or BI ( 2 )" at bounding box center [64, 129] width 128 height 9
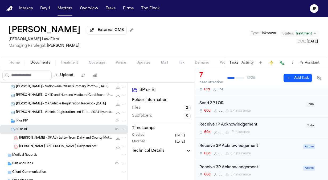
scroll to position [86, 0]
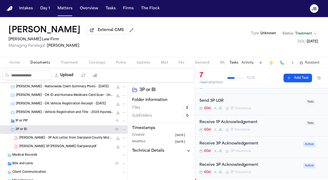
click at [253, 100] on div "Send 3P LOR" at bounding box center [251, 101] width 103 height 6
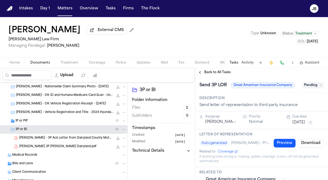
click at [308, 84] on span "Pending" at bounding box center [313, 85] width 21 height 6
type input "*****"
click at [304, 106] on div "Complete" at bounding box center [300, 106] width 45 height 6
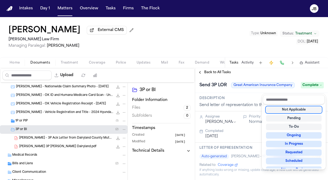
click at [238, 74] on div "**********" at bounding box center [261, 124] width 133 height 112
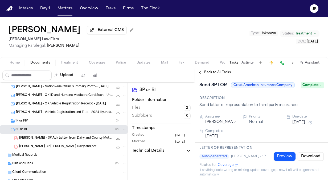
click at [221, 69] on div "Back to All Tasks" at bounding box center [261, 72] width 133 height 9
click at [217, 74] on div "Back to All Tasks" at bounding box center [261, 72] width 133 height 9
click at [223, 72] on span "Back to All Tasks" at bounding box center [217, 72] width 27 height 4
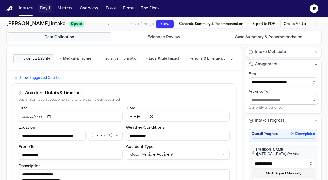
select select "**********"
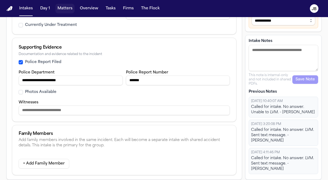
click at [65, 9] on button "Matters" at bounding box center [64, 9] width 19 height 10
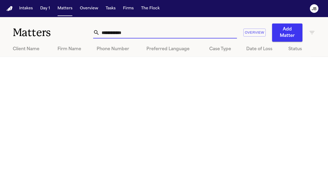
drag, startPoint x: 127, startPoint y: 30, endPoint x: 67, endPoint y: 24, distance: 61.1
click at [67, 24] on div "**********" at bounding box center [164, 29] width 328 height 25
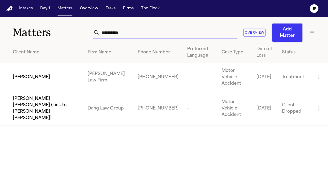
type input "**********"
click at [46, 74] on div "[PERSON_NAME]" at bounding box center [46, 77] width 66 height 6
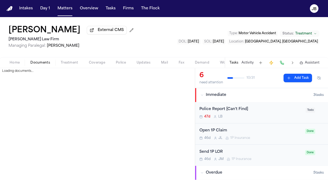
click at [46, 61] on span "Documents" at bounding box center [40, 63] width 20 height 4
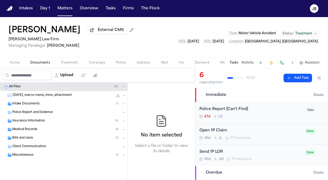
click at [28, 120] on span "Insurance Information" at bounding box center [28, 121] width 33 height 5
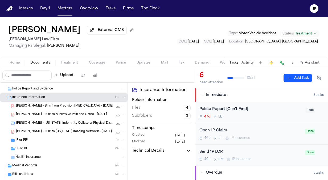
scroll to position [28, 0]
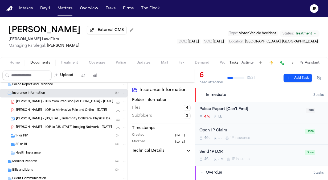
click at [30, 134] on div "1P or PIP ( 1 )" at bounding box center [70, 135] width 111 height 5
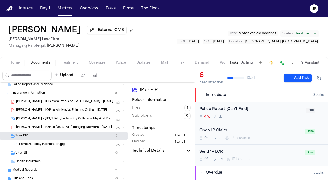
click at [26, 150] on div "3P or BI ( 3 )" at bounding box center [64, 152] width 128 height 9
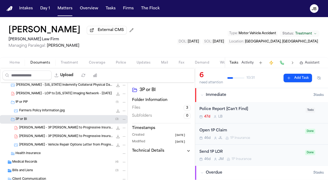
scroll to position [63, 0]
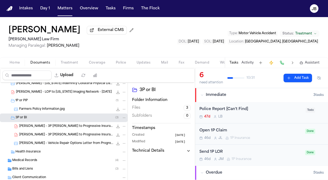
click at [52, 110] on span "Farmers Policy Information.jpg" at bounding box center [42, 109] width 46 height 5
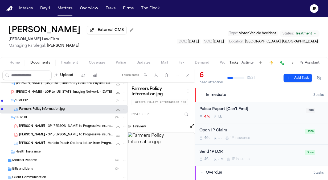
click at [73, 133] on span "[PERSON_NAME] - 3P [PERSON_NAME] to Progressive Insurance - [DATE]" at bounding box center [66, 134] width 94 height 5
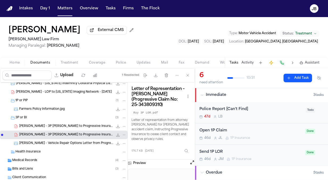
click at [72, 127] on span "[PERSON_NAME] - 3P [PERSON_NAME] to Progressive Insurance - [DATE]" at bounding box center [66, 126] width 94 height 5
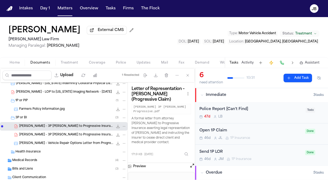
click at [62, 109] on span "Farmers Policy Information.jpg" at bounding box center [42, 109] width 46 height 5
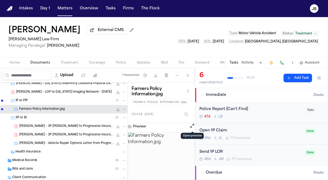
click at [191, 123] on button "Open preview" at bounding box center [192, 125] width 5 height 5
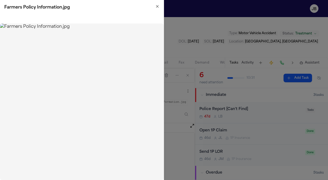
click at [161, 5] on div "Farmers Policy Information.jpg" at bounding box center [82, 7] width 164 height 15
click at [158, 7] on icon "button" at bounding box center [157, 6] width 4 height 4
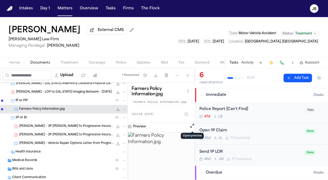
click at [62, 127] on span "[PERSON_NAME] - 3P [PERSON_NAME] to Progressive Insurance - [DATE]" at bounding box center [66, 126] width 94 height 5
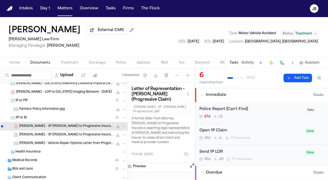
click at [64, 134] on span "[PERSON_NAME] - 3P [PERSON_NAME] to Progressive Insurance - [DATE]" at bounding box center [66, 134] width 94 height 5
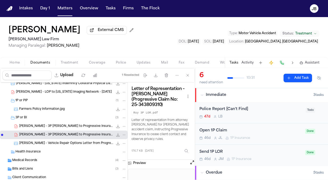
click at [251, 106] on div "Police Report [Can't Find] 47d L B Todo" at bounding box center [261, 112] width 133 height 21
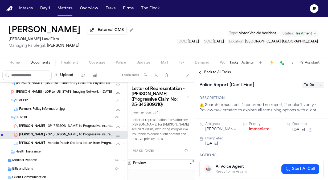
click at [206, 74] on span "Back to All Tasks" at bounding box center [217, 72] width 27 height 4
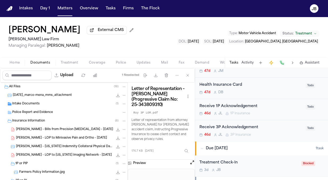
click at [43, 111] on span "Police Report and Evidence" at bounding box center [32, 112] width 41 height 5
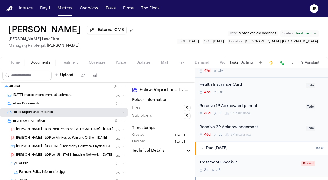
click at [33, 84] on div "All Files ( 18 )" at bounding box center [68, 86] width 118 height 5
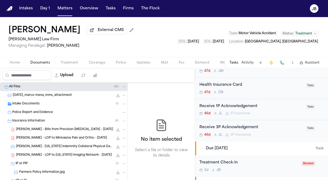
click at [36, 101] on div "Intake Documents ( 1 )" at bounding box center [69, 103] width 114 height 5
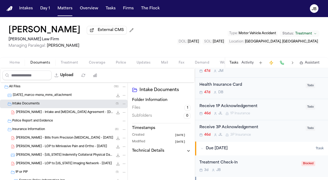
click at [68, 112] on span "[PERSON_NAME] - Intake and [MEDICAL_DATA] Agreement - [DATE]" at bounding box center [64, 112] width 97 height 5
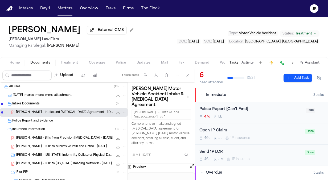
click at [274, 109] on div "Police Report [Can't Find]" at bounding box center [251, 109] width 103 height 6
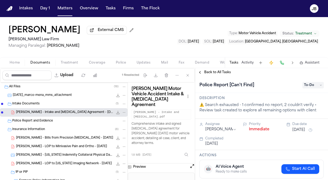
click at [41, 101] on div "Intake Documents ( 1 )" at bounding box center [64, 103] width 128 height 9
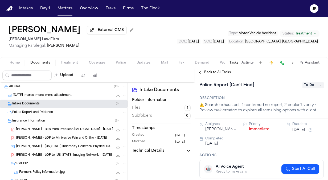
click at [41, 105] on div "Intake Documents ( 1 )" at bounding box center [69, 103] width 114 height 5
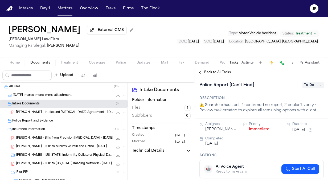
click at [48, 111] on span "[PERSON_NAME] - Intake and [MEDICAL_DATA] Agreement - [DATE]" at bounding box center [64, 112] width 97 height 5
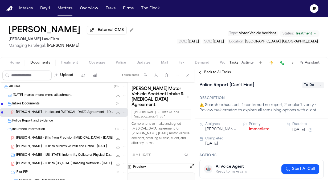
click at [191, 163] on button "Open preview" at bounding box center [192, 165] width 5 height 5
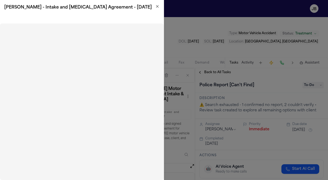
click at [158, 7] on icon "button" at bounding box center [157, 6] width 4 height 4
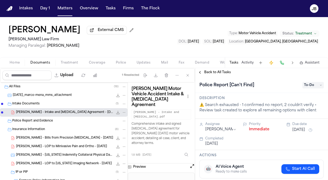
click at [103, 66] on div "Home Documents Treatment Coverage Police Updates Mail Fax Demand Workspaces Art…" at bounding box center [164, 62] width 328 height 11
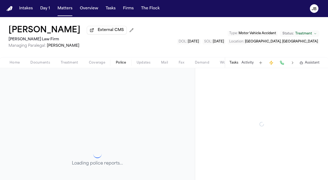
click at [115, 60] on button "Police" at bounding box center [121, 62] width 21 height 6
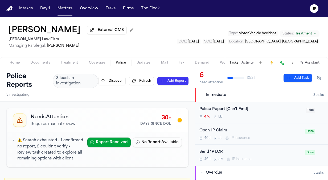
click at [67, 78] on span "3 leads in investigation" at bounding box center [75, 80] width 39 height 11
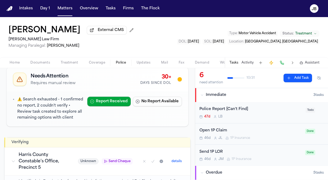
scroll to position [39, 0]
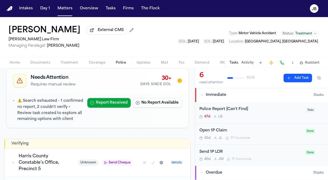
click at [22, 58] on div "Home Documents Treatment Coverage Police Updates Mail Fax Demand Workspaces Art…" at bounding box center [164, 62] width 328 height 11
click at [16, 63] on span "Home" at bounding box center [15, 63] width 10 height 4
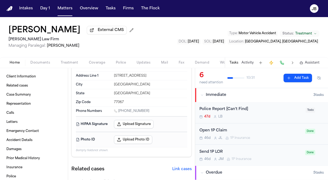
drag, startPoint x: 153, startPoint y: 110, endPoint x: 119, endPoint y: 111, distance: 33.6
click at [119, 111] on div "[PHONE_NUMBER]" at bounding box center [150, 111] width 73 height 5
copy link "[PHONE_NUMBER]"
